Goal: Find contact information: Find contact information

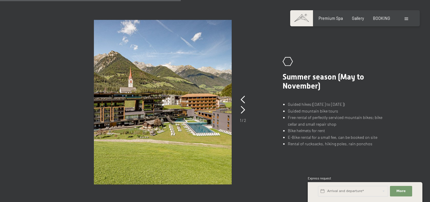
scroll to position [393, 0]
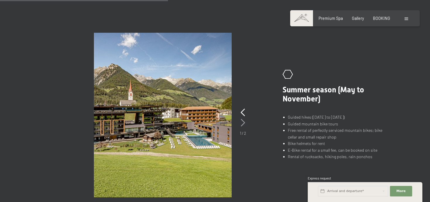
click at [244, 119] on icon at bounding box center [243, 123] width 4 height 8
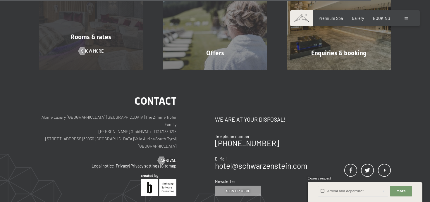
scroll to position [942, 0]
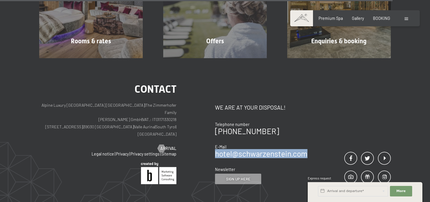
copy link "hotel@ no-spam. schwarzenstein. no-spam. com"
drag, startPoint x: 312, startPoint y: 131, endPoint x: 216, endPoint y: 132, distance: 95.4
click at [216, 132] on div "Contact We are at your disposal! Telephone number [PHONE_NUMBER] E-Mail hotel@ …" at bounding box center [303, 134] width 176 height 100
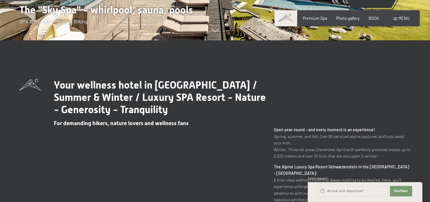
scroll to position [194, 0]
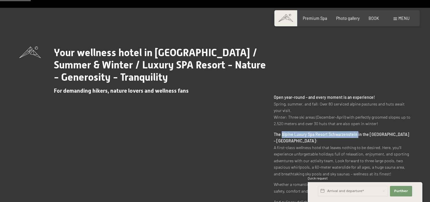
copy font "Alpine Luxury Spa Resort Schwarzenstein"
drag, startPoint x: 282, startPoint y: 135, endPoint x: 356, endPoint y: 134, distance: 74.0
click at [356, 134] on font "The Alpine Luxury Spa Resort Schwarzenstein in the Ahrntal Valley – South Tyrol:" at bounding box center [341, 138] width 135 height 12
